Goal: Information Seeking & Learning: Learn about a topic

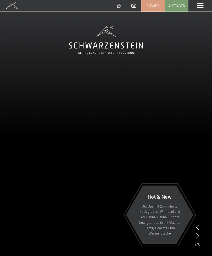
click at [198, 5] on span at bounding box center [200, 5] width 6 height 5
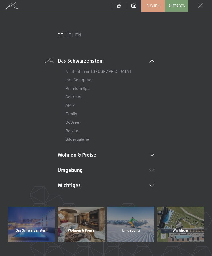
click at [75, 114] on link "Family" at bounding box center [72, 113] width 12 height 5
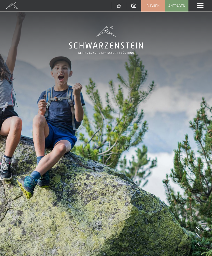
click at [200, 4] on span at bounding box center [200, 5] width 6 height 5
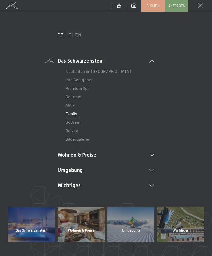
click at [195, 5] on div "Menü" at bounding box center [201, 6] width 24 height 12
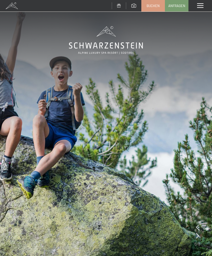
click at [200, 5] on span at bounding box center [200, 5] width 6 height 5
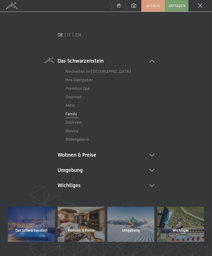
click at [86, 88] on link "Premium Spa" at bounding box center [78, 88] width 24 height 5
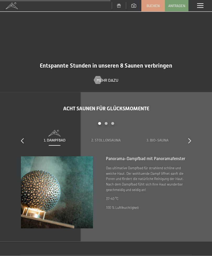
scroll to position [1075, 0]
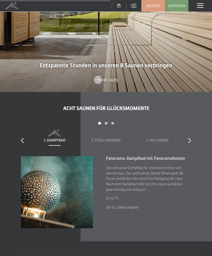
click at [111, 138] on span "2. Stollensauna" at bounding box center [106, 140] width 29 height 4
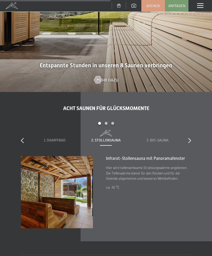
click at [162, 138] on span "3. Bio-Sauna" at bounding box center [158, 140] width 22 height 4
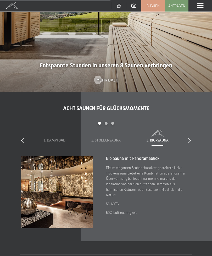
click at [190, 138] on icon at bounding box center [190, 140] width 3 height 5
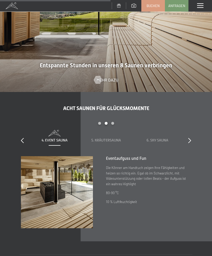
click at [109, 138] on span "5. Kräutersauna" at bounding box center [107, 140] width 30 height 4
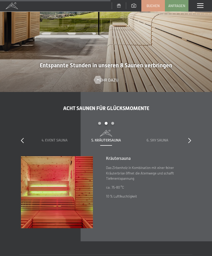
click at [164, 138] on span "6. Sky Sauna" at bounding box center [158, 140] width 22 height 4
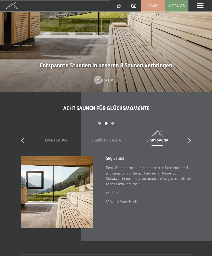
click at [189, 138] on icon at bounding box center [190, 140] width 3 height 5
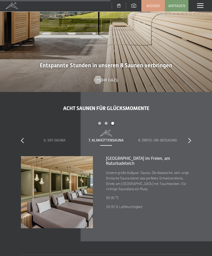
click at [167, 138] on span "8. Dress-on-Biosauna" at bounding box center [157, 140] width 39 height 4
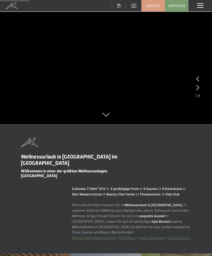
scroll to position [0, 0]
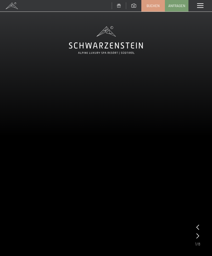
click at [117, 47] on icon at bounding box center [106, 40] width 74 height 28
